Goal: Information Seeking & Learning: Learn about a topic

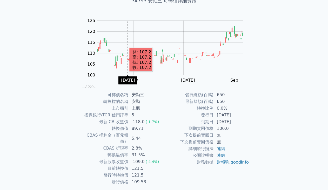
scroll to position [50, 0]
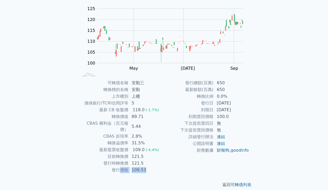
drag, startPoint x: 146, startPoint y: 165, endPoint x: 122, endPoint y: 161, distance: 24.9
click at [122, 167] on tr "發行價格 109.53" at bounding box center [121, 170] width 85 height 7
click at [164, 154] on td "財務數據" at bounding box center [189, 150] width 50 height 7
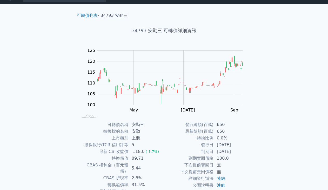
scroll to position [0, 0]
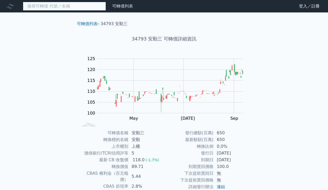
click at [52, 4] on input at bounding box center [64, 6] width 83 height 9
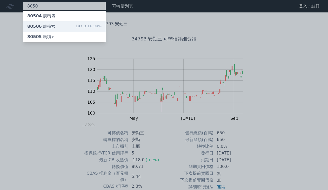
type input "8050"
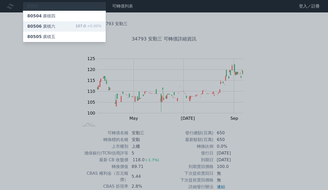
click at [56, 27] on div "80506 廣積六 107.0 +0.00%" at bounding box center [64, 26] width 83 height 10
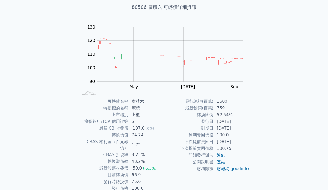
scroll to position [50, 0]
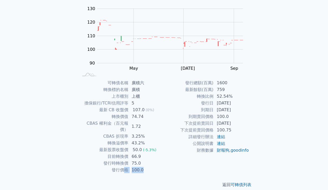
drag, startPoint x: 126, startPoint y: 163, endPoint x: 153, endPoint y: 160, distance: 27.4
click at [158, 167] on tr "發行價格 100.0" at bounding box center [121, 170] width 85 height 7
drag, startPoint x: 143, startPoint y: 150, endPoint x: 104, endPoint y: 147, distance: 38.8
click at [102, 153] on tr "目前轉換價 66.9" at bounding box center [121, 156] width 85 height 7
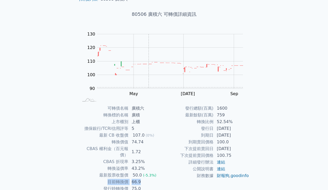
scroll to position [0, 0]
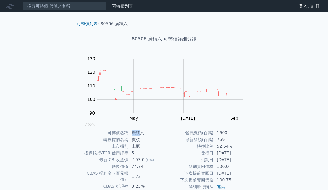
drag, startPoint x: 130, startPoint y: 133, endPoint x: 140, endPoint y: 131, distance: 10.1
click at [140, 131] on td "廣積六" at bounding box center [147, 133] width 36 height 7
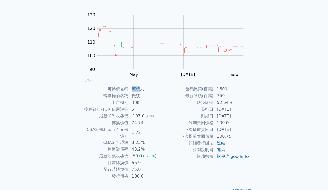
scroll to position [50, 0]
